Goal: Information Seeking & Learning: Learn about a topic

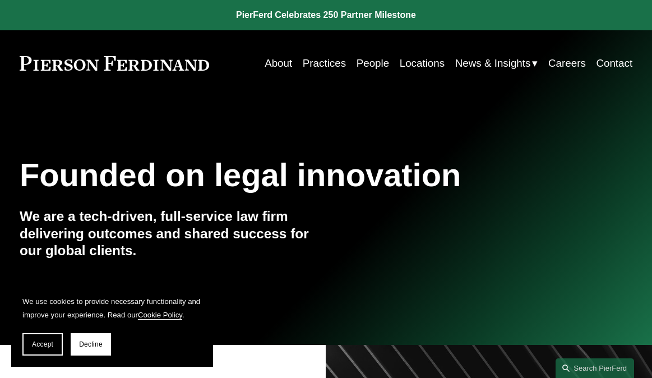
click at [421, 66] on link "Locations" at bounding box center [422, 63] width 45 height 21
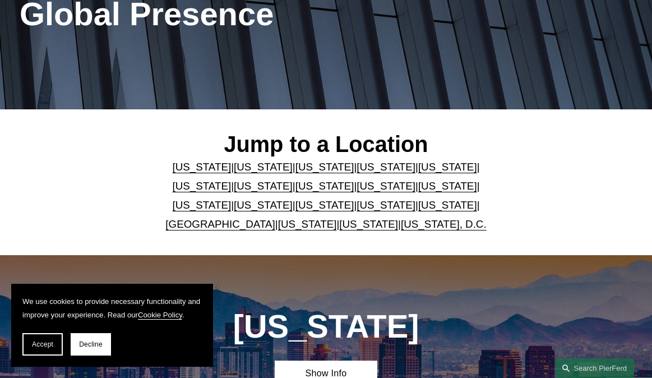
scroll to position [164, 0]
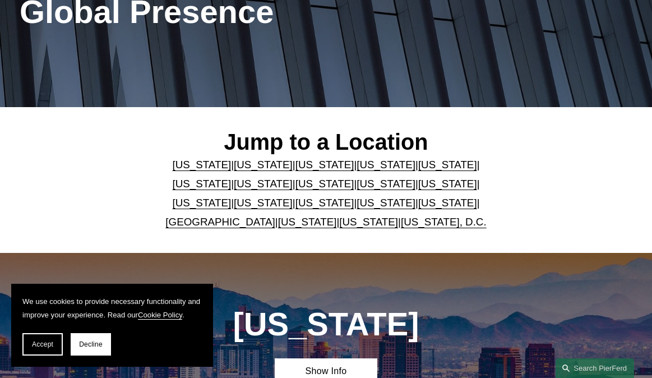
click at [296, 202] on link "Ohio" at bounding box center [325, 203] width 59 height 12
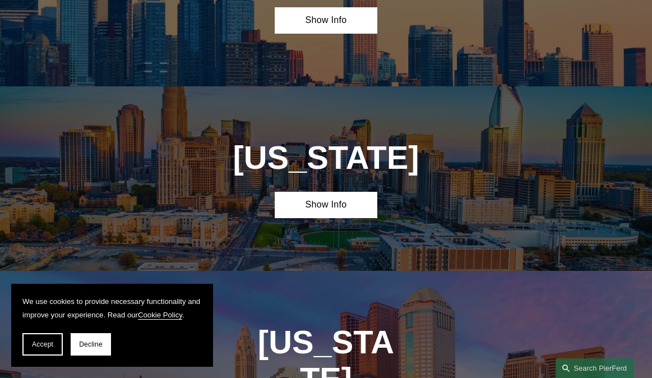
scroll to position [2631, 0]
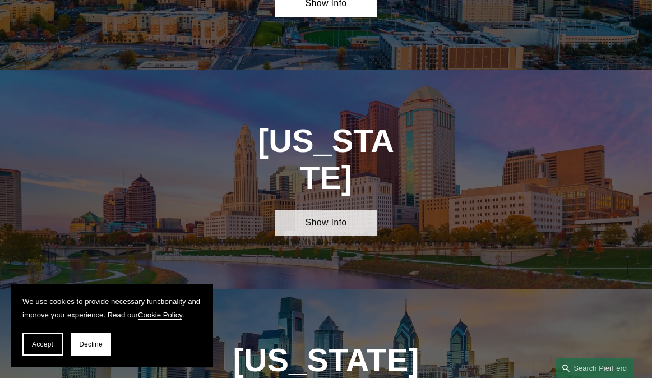
click at [318, 210] on link "Show Info" at bounding box center [326, 223] width 102 height 26
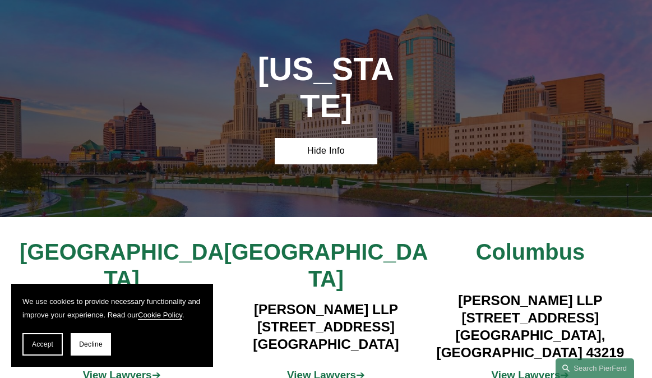
scroll to position [2716, 0]
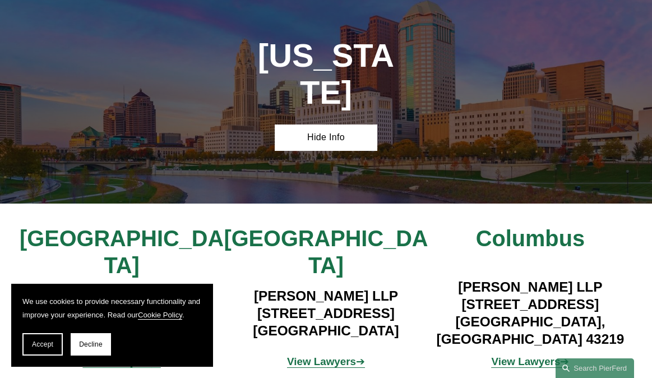
click at [124, 356] on strong "View Lawyers" at bounding box center [117, 362] width 69 height 12
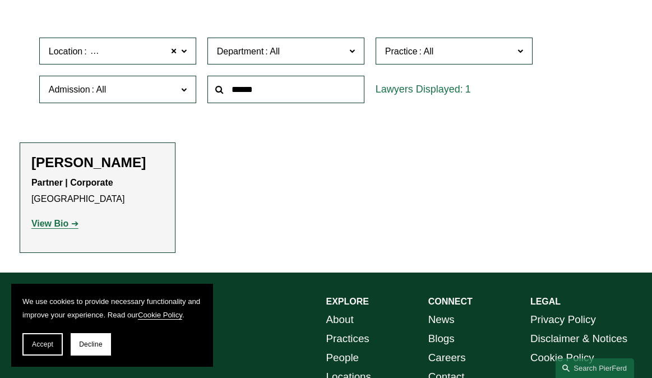
scroll to position [287, 0]
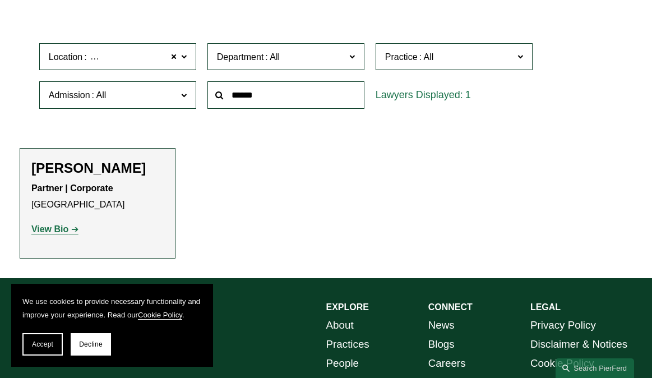
click at [55, 228] on strong "View Bio" at bounding box center [49, 229] width 37 height 10
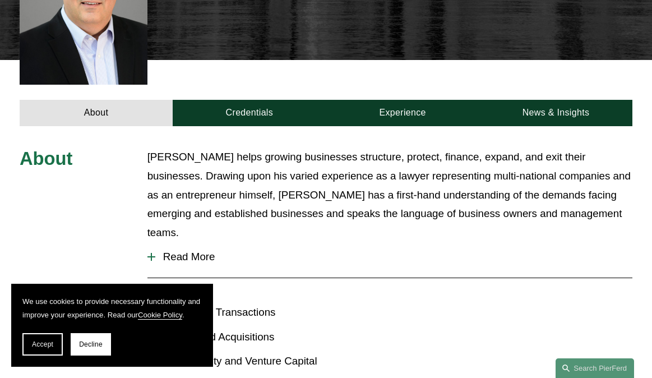
scroll to position [316, 0]
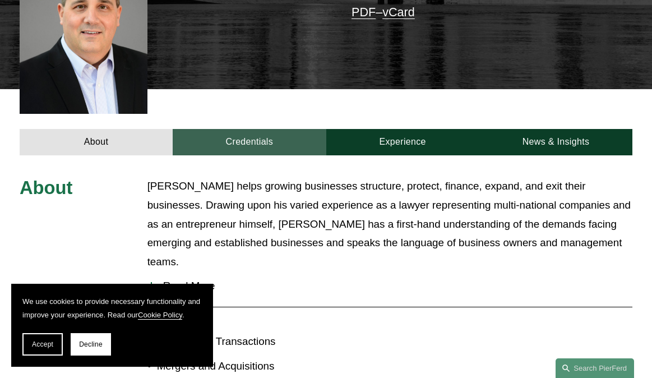
click at [240, 129] on link "Credentials" at bounding box center [249, 142] width 153 height 26
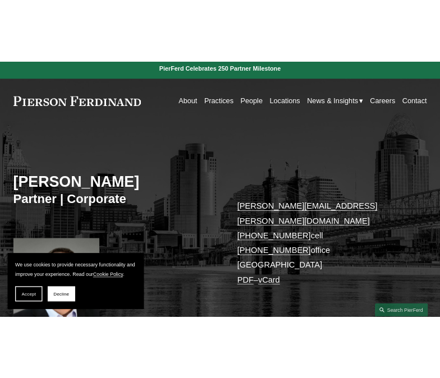
scroll to position [0, 0]
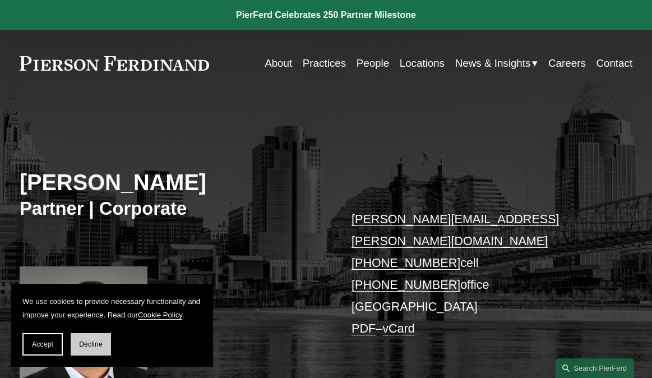
click at [95, 348] on span "Decline" at bounding box center [91, 344] width 24 height 8
